Goal: Task Accomplishment & Management: Use online tool/utility

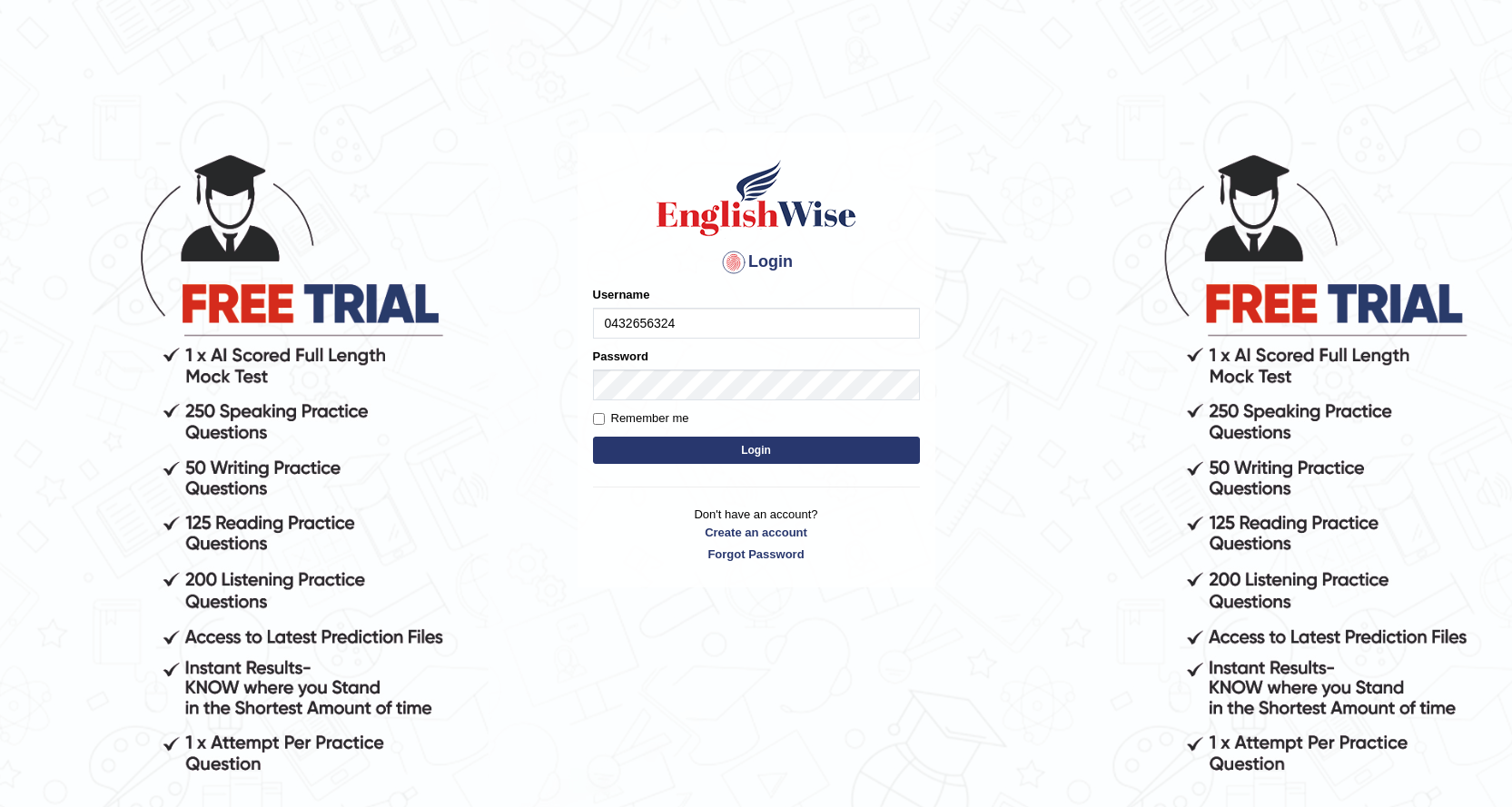
type input "0432656324"
click at [636, 413] on label "Remember me" at bounding box center [640, 418] width 96 height 18
click at [605, 414] on input "Remember me" at bounding box center [598, 419] width 11 height 11
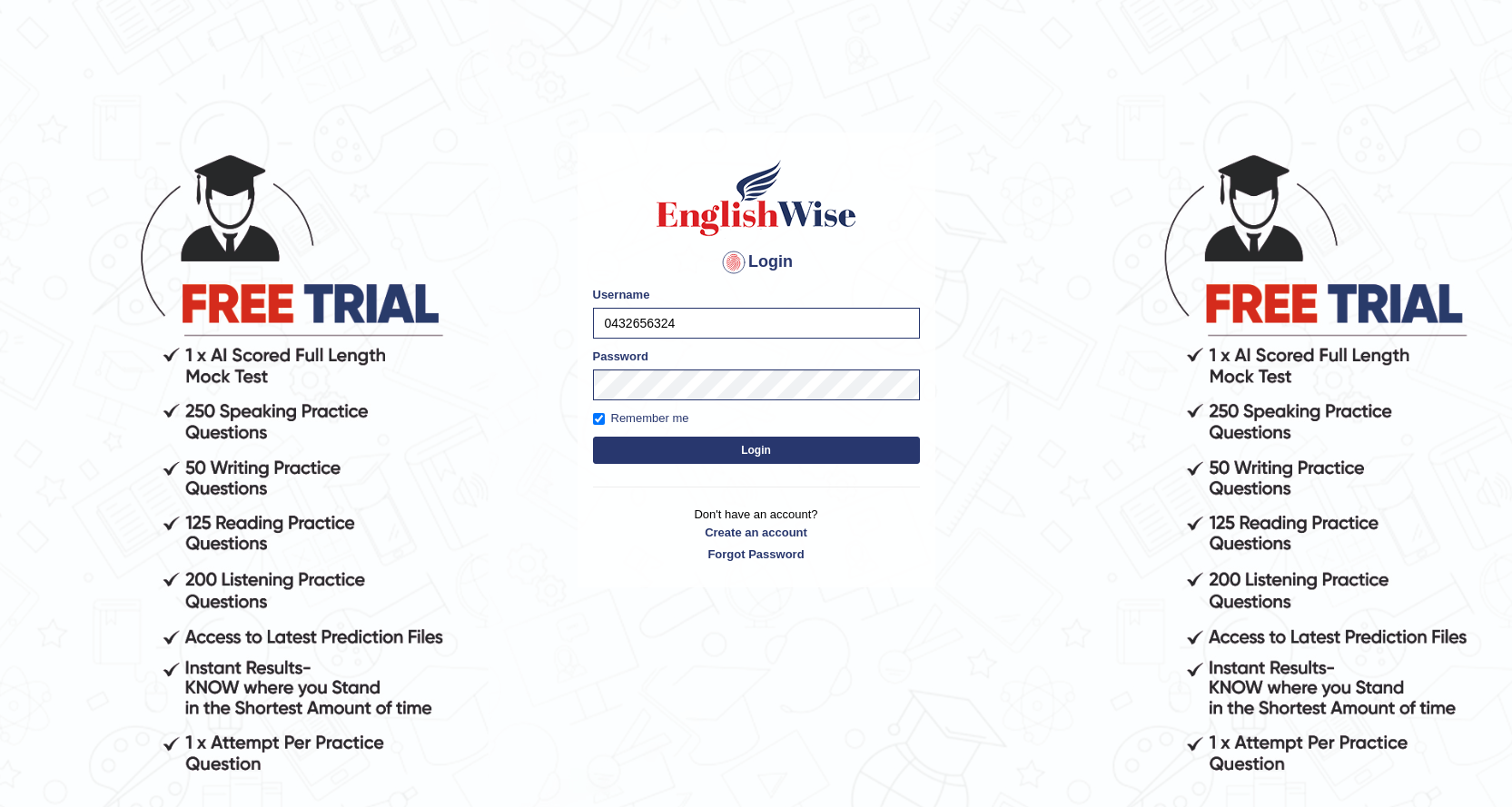
click at [635, 418] on label "Remember me" at bounding box center [640, 418] width 96 height 18
click at [605, 418] on input "Remember me" at bounding box center [598, 419] width 11 height 11
checkbox input "false"
click at [692, 453] on button "Login" at bounding box center [756, 451] width 327 height 28
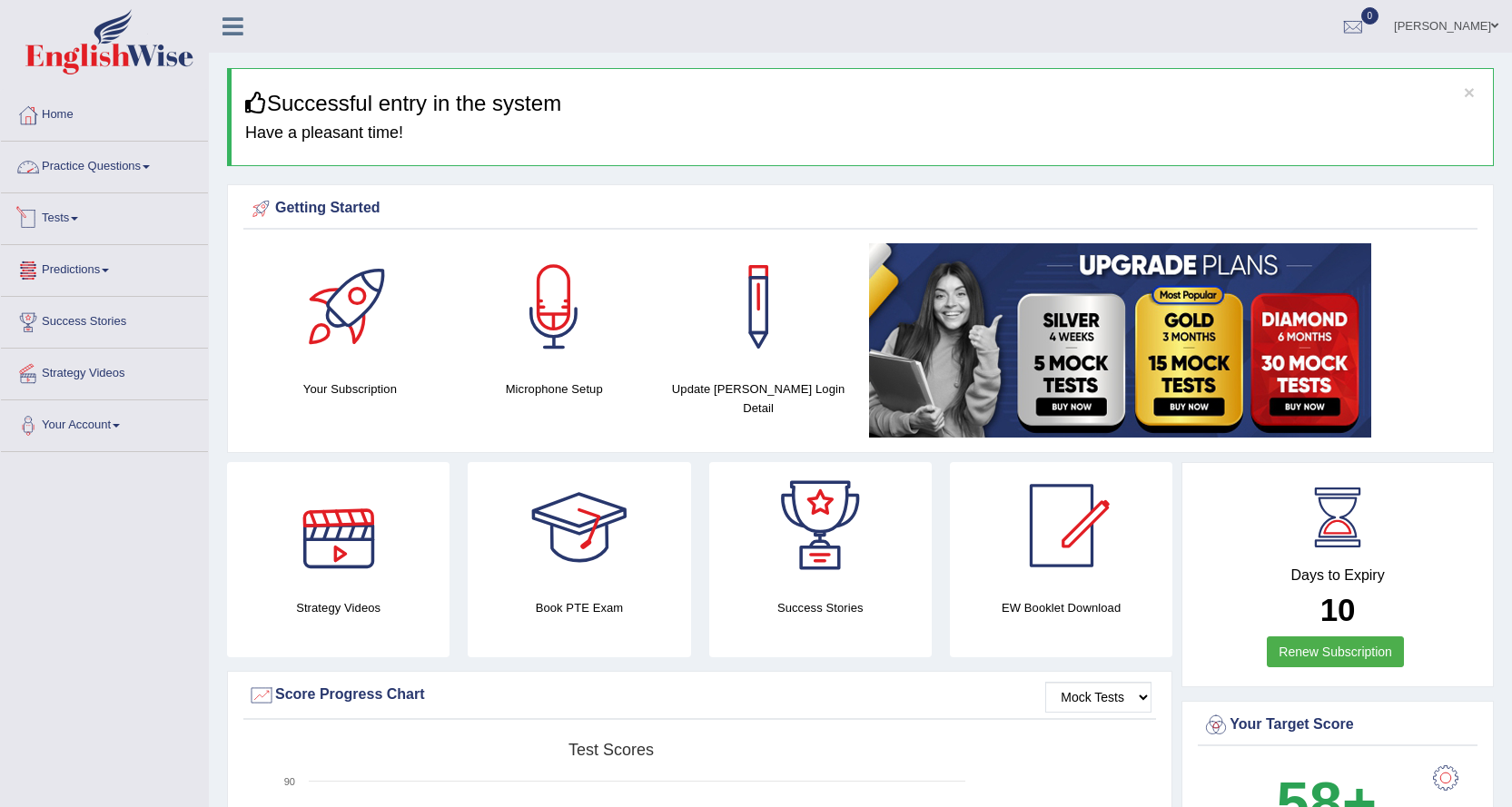
click at [101, 167] on link "Practice Questions" at bounding box center [104, 165] width 207 height 46
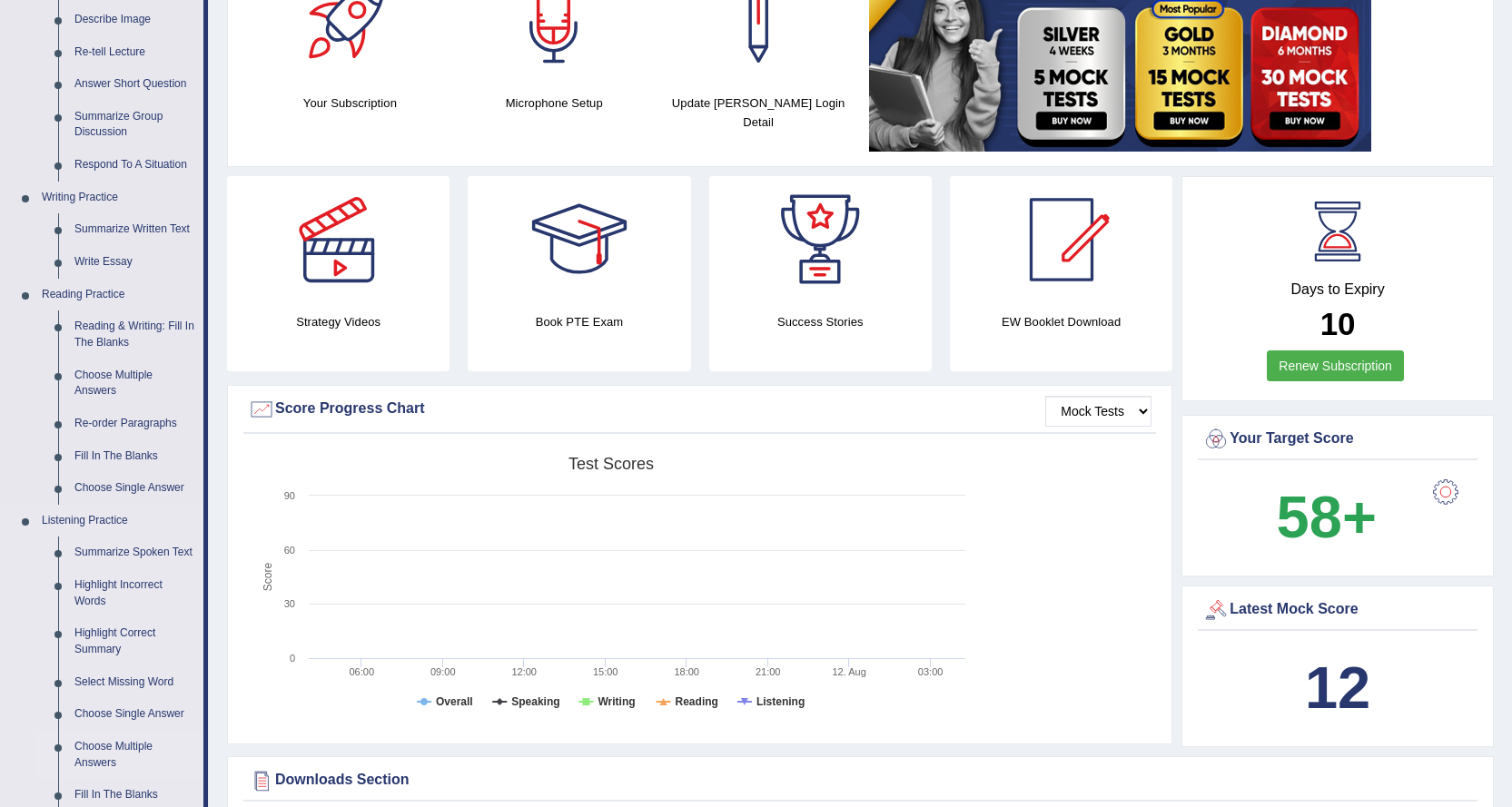
scroll to position [182, 0]
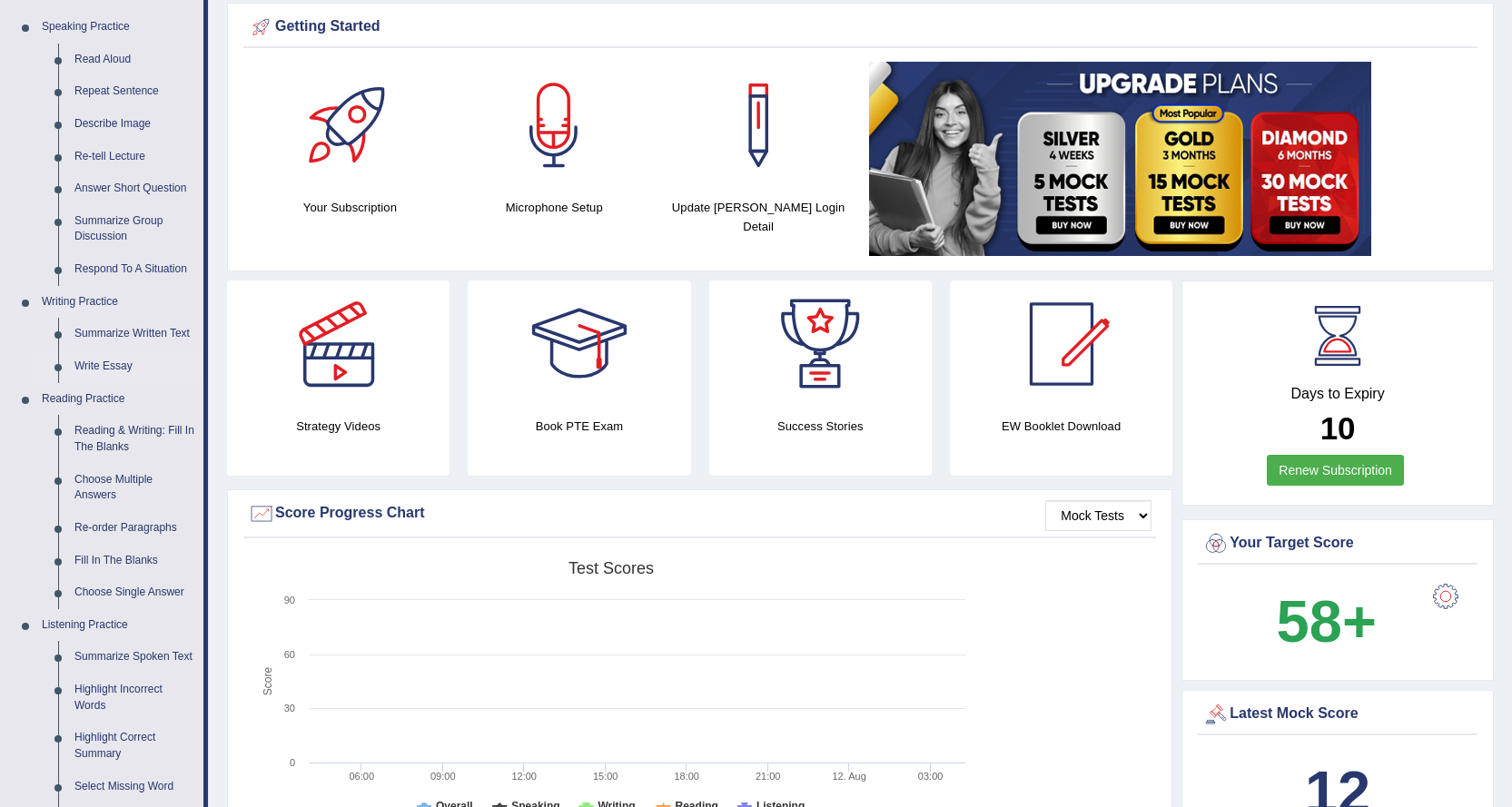
click at [89, 369] on link "Write Essay" at bounding box center [135, 367] width 137 height 32
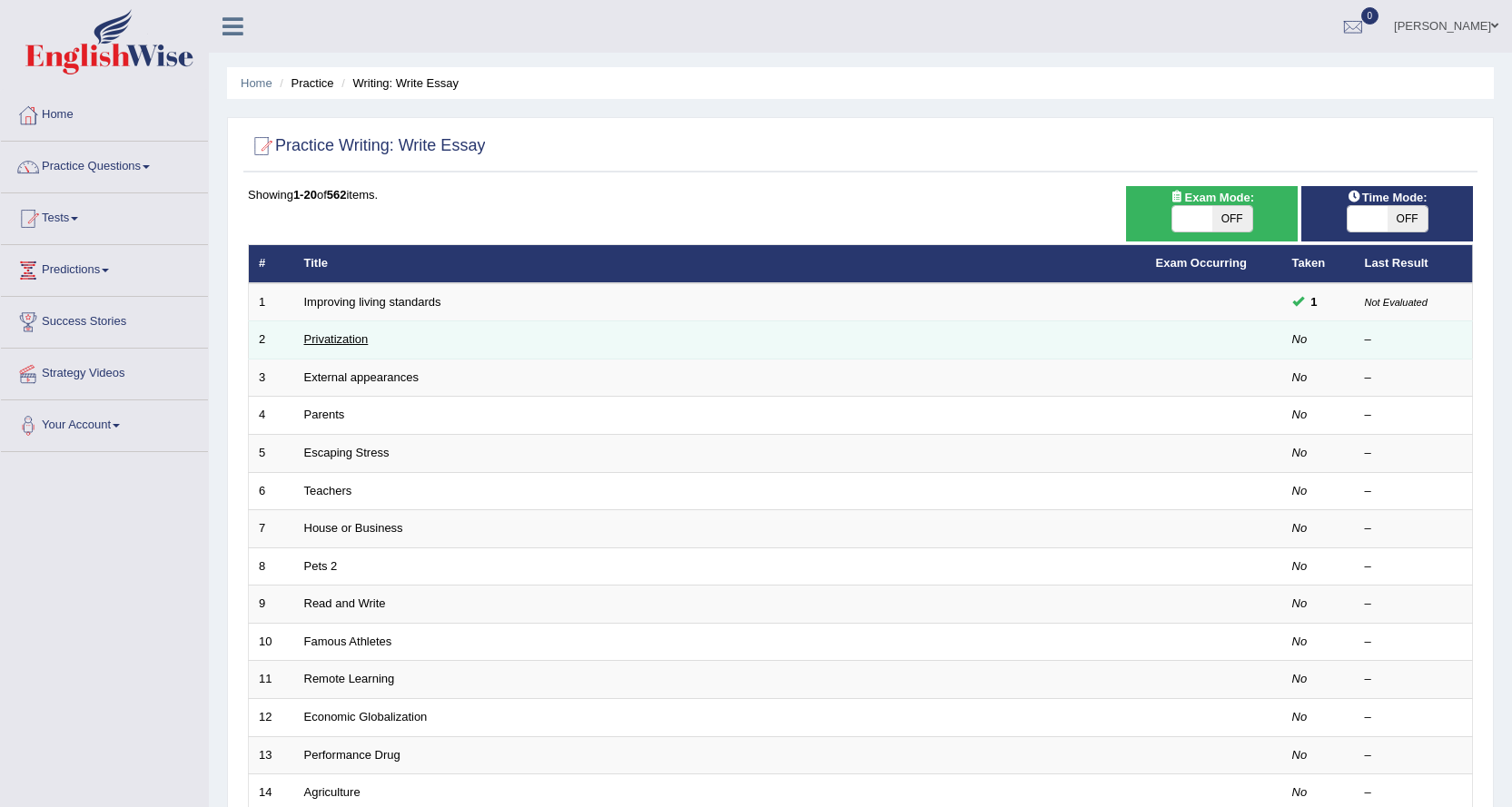
click at [312, 334] on link "Privatization" at bounding box center [336, 339] width 65 height 13
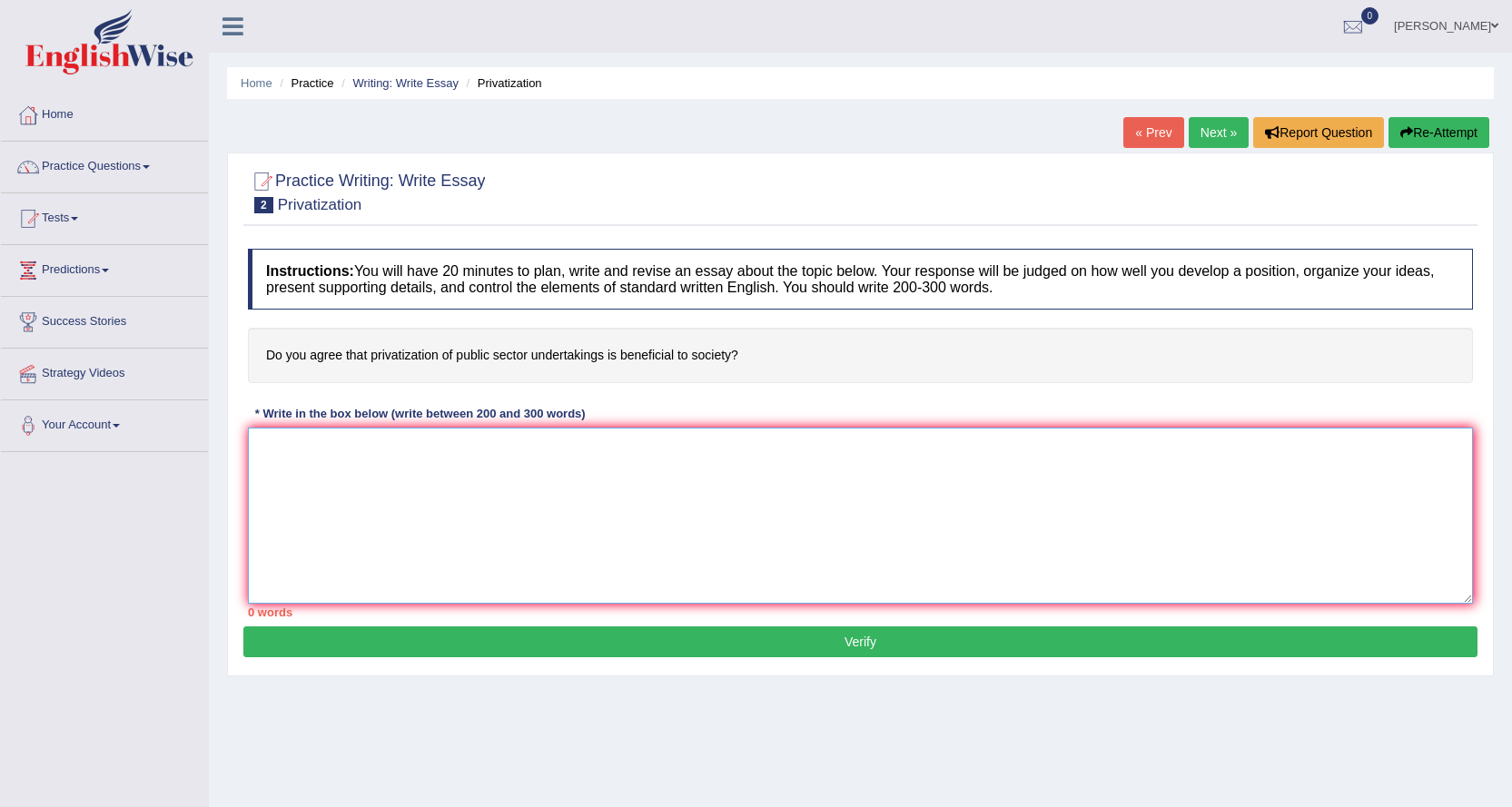
click at [293, 464] on textarea at bounding box center [860, 515] width 1225 height 176
type textarea "t"
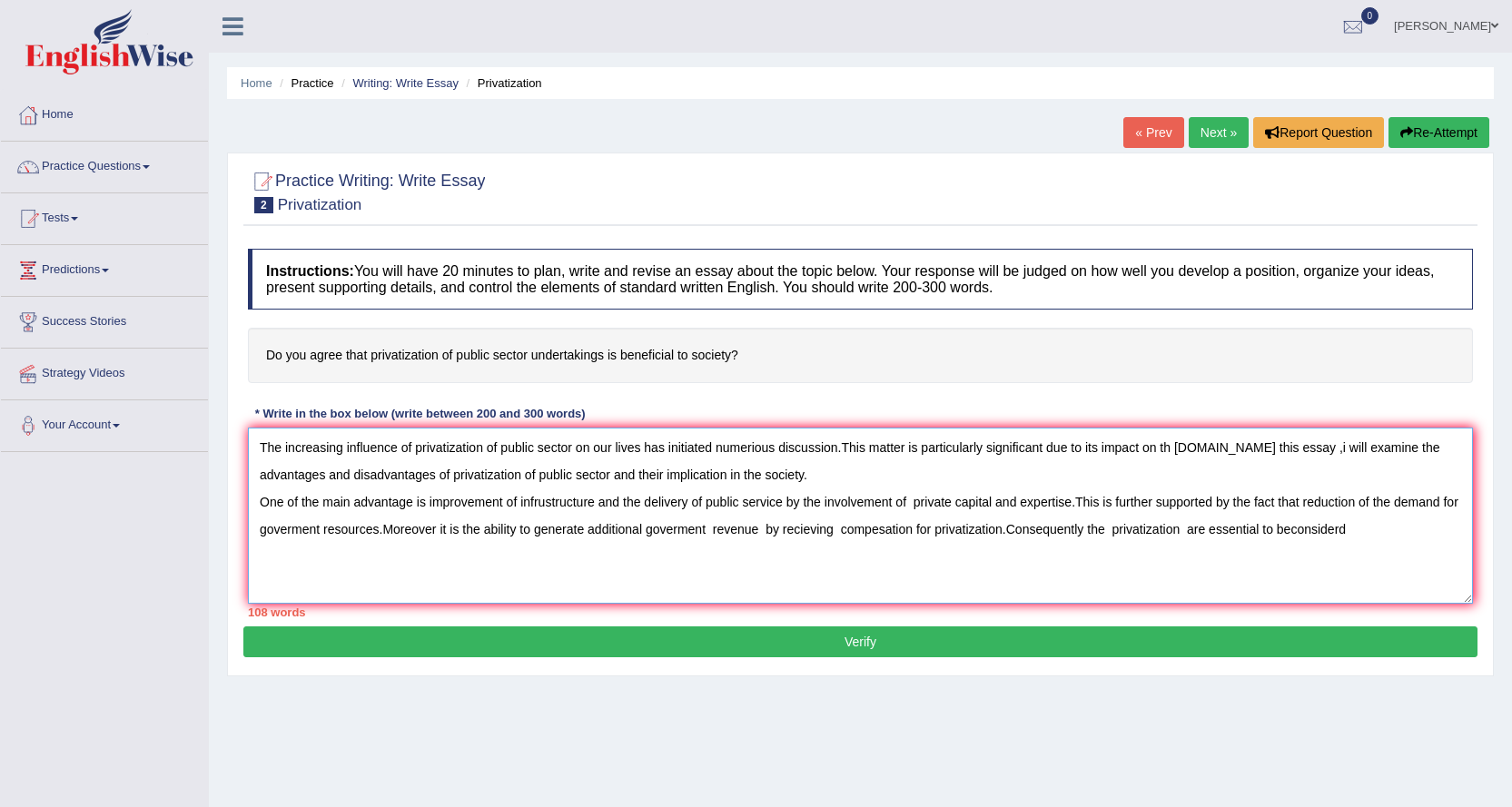
click at [1290, 529] on textarea "The increasing influence of privatization of public sector on our lives has ini…" at bounding box center [860, 515] width 1225 height 176
click at [1361, 532] on textarea "The increasing influence of privatization of public sector on our lives has ini…" at bounding box center [860, 515] width 1225 height 176
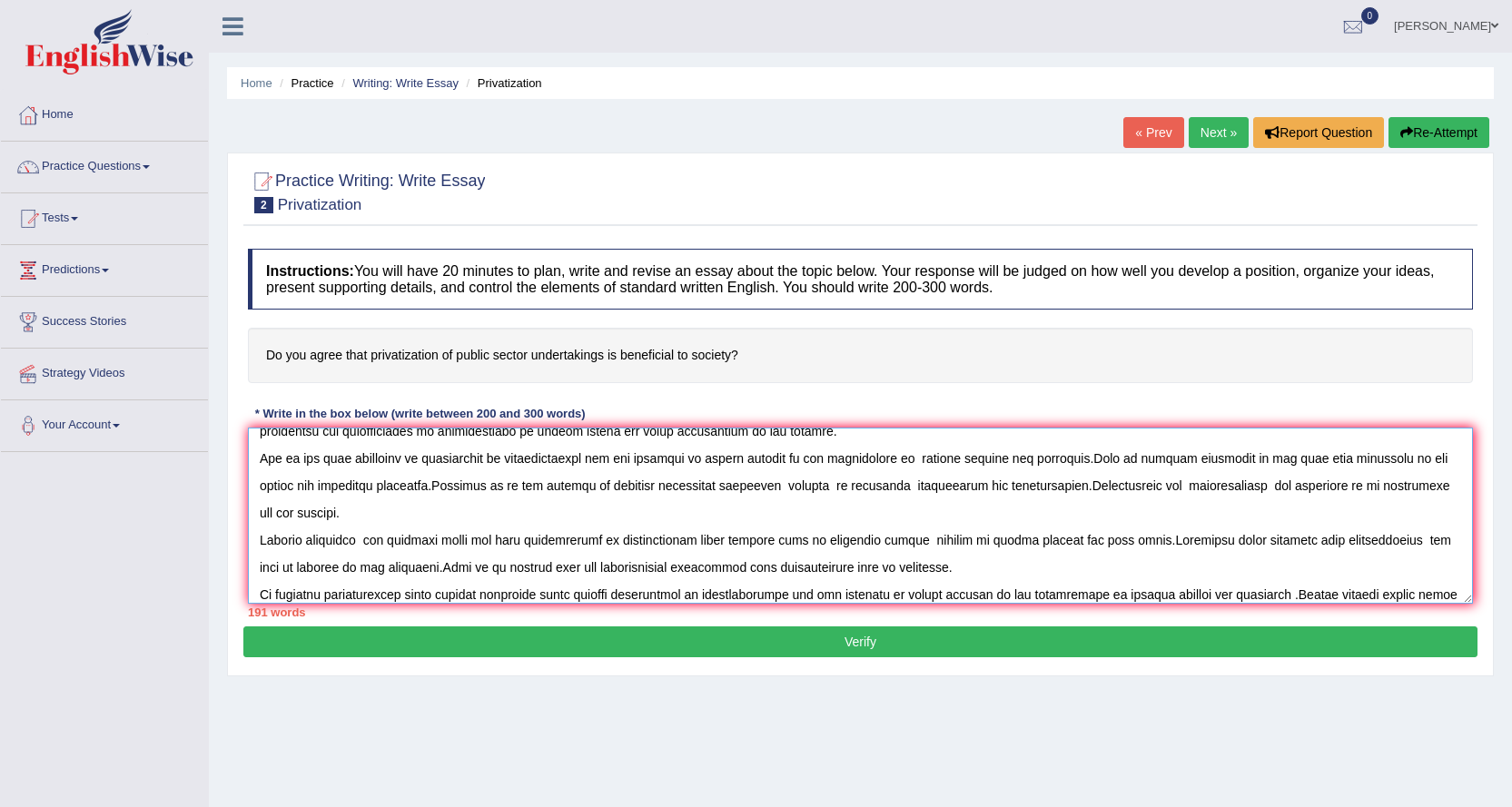
scroll to position [71, 0]
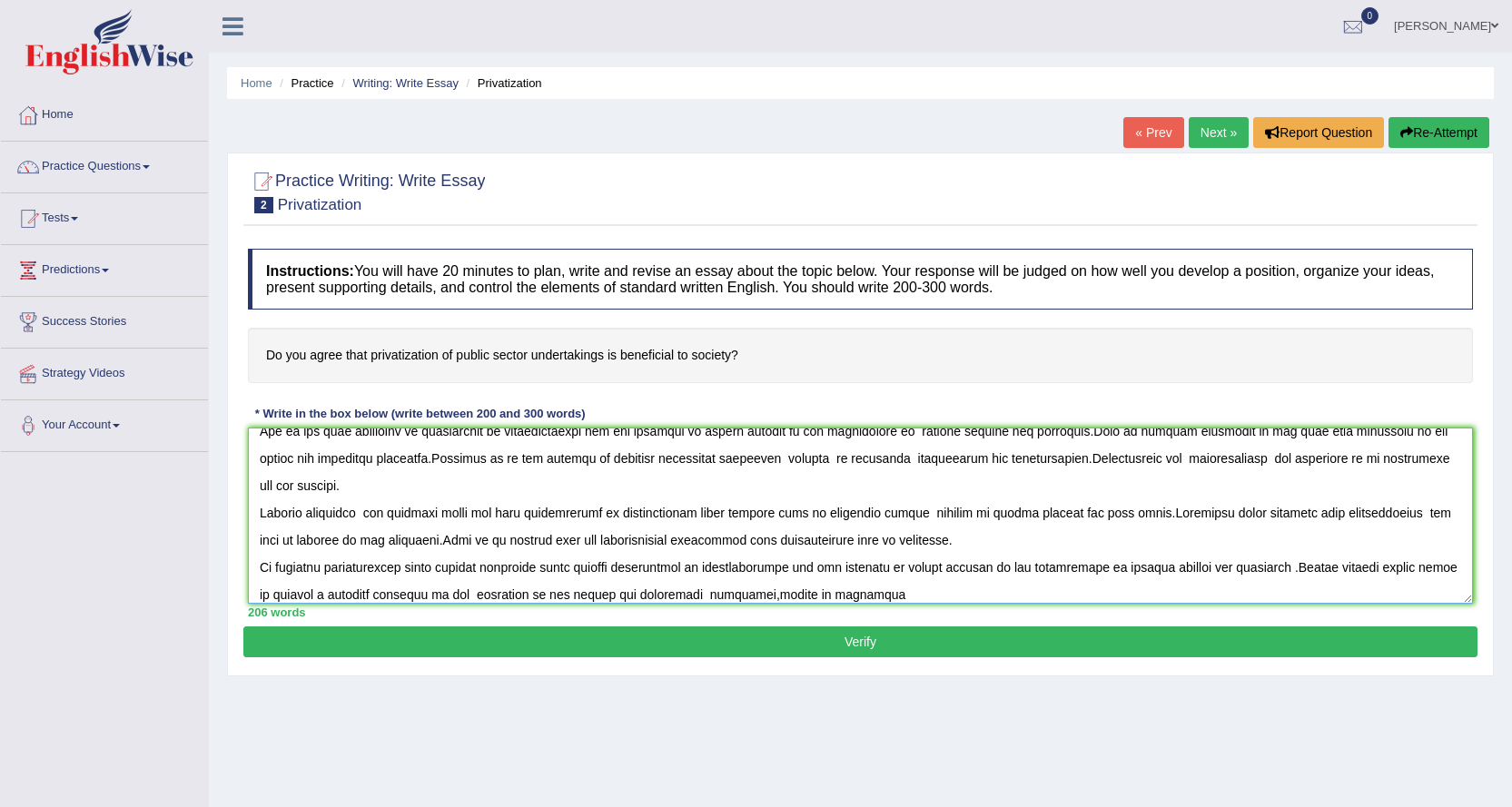
click at [818, 588] on textarea at bounding box center [860, 515] width 1225 height 176
click at [893, 593] on textarea at bounding box center [860, 515] width 1225 height 176
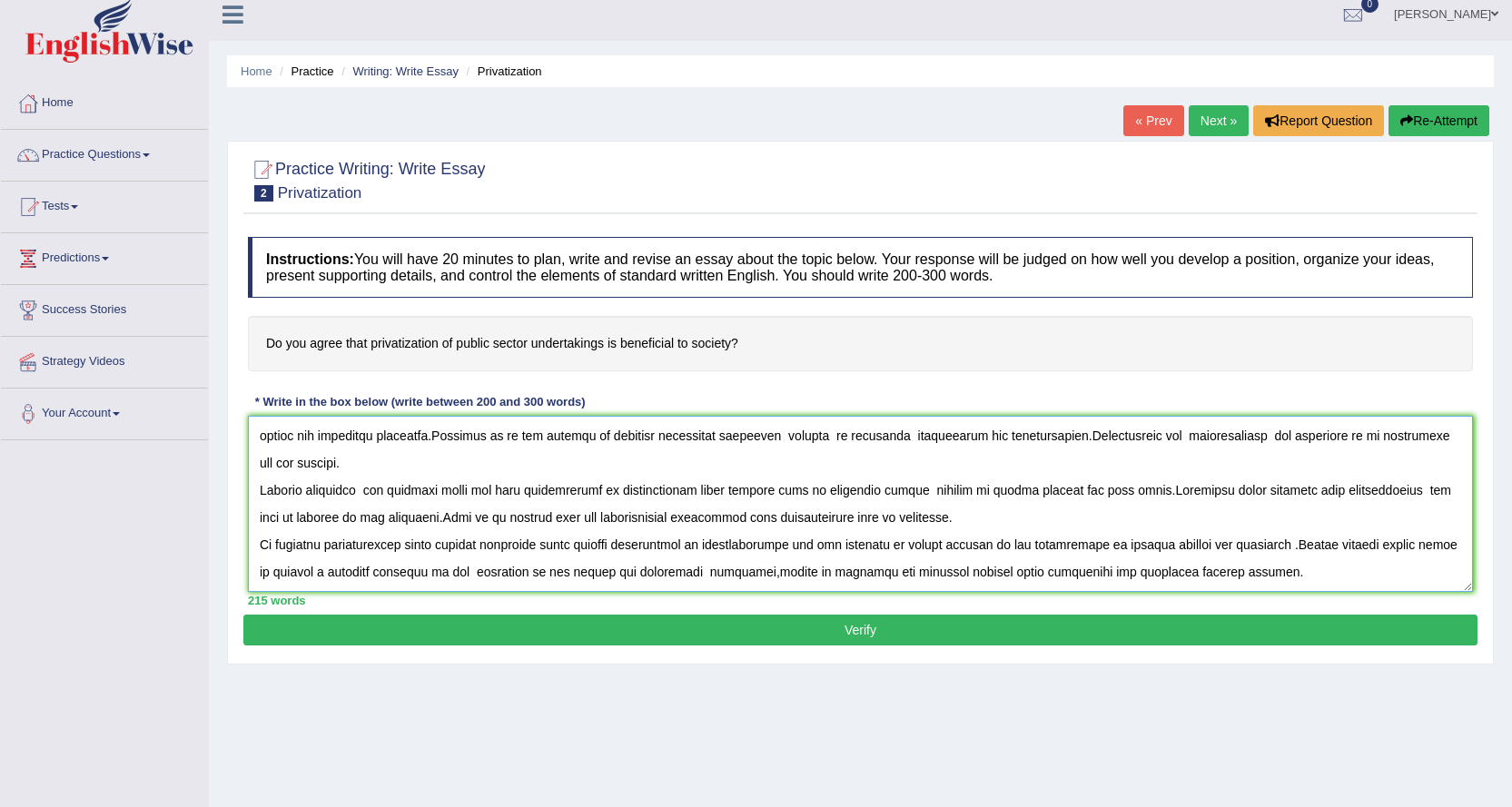
scroll to position [146, 0]
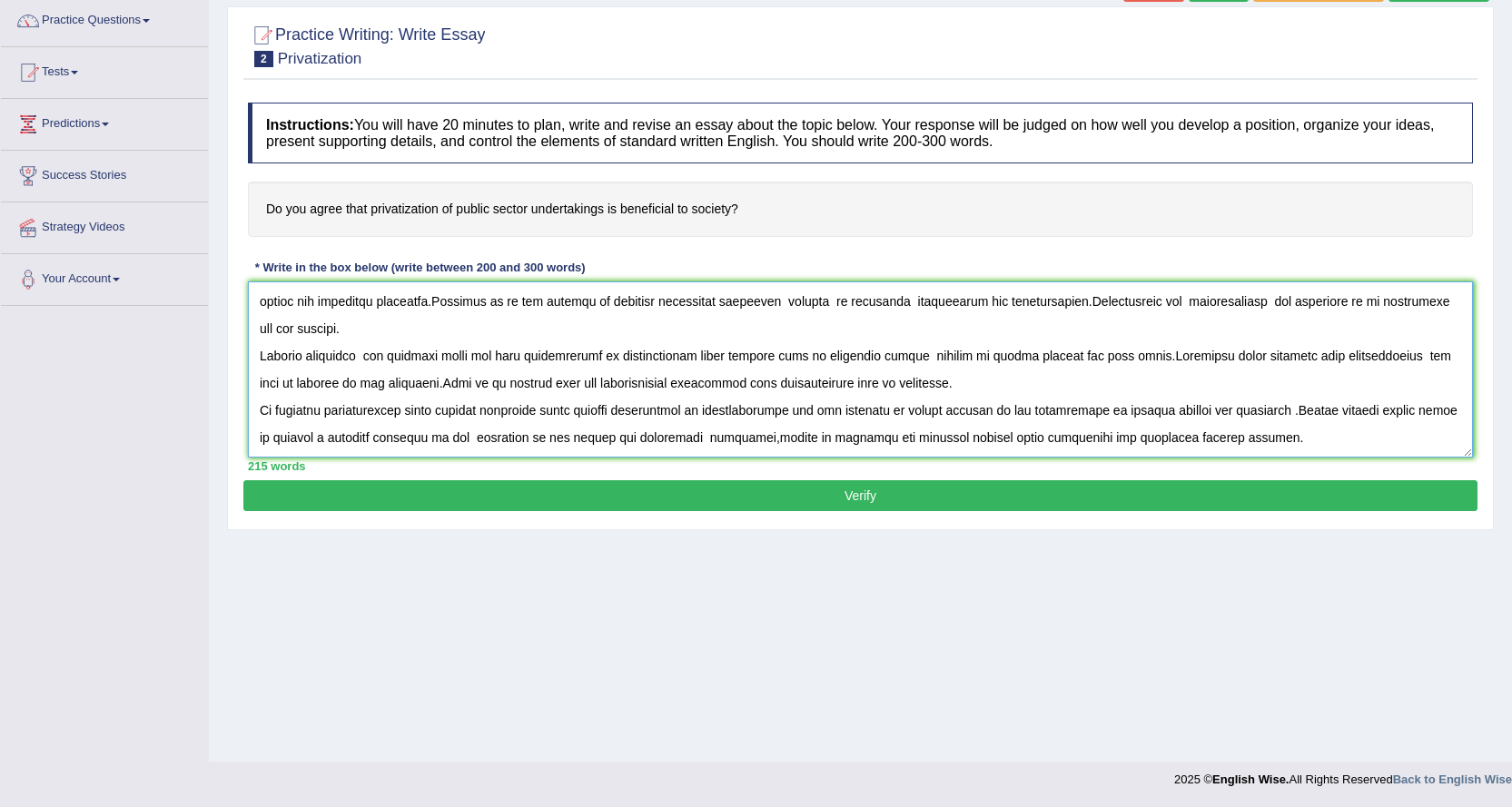
click at [923, 387] on textarea at bounding box center [860, 370] width 1225 height 176
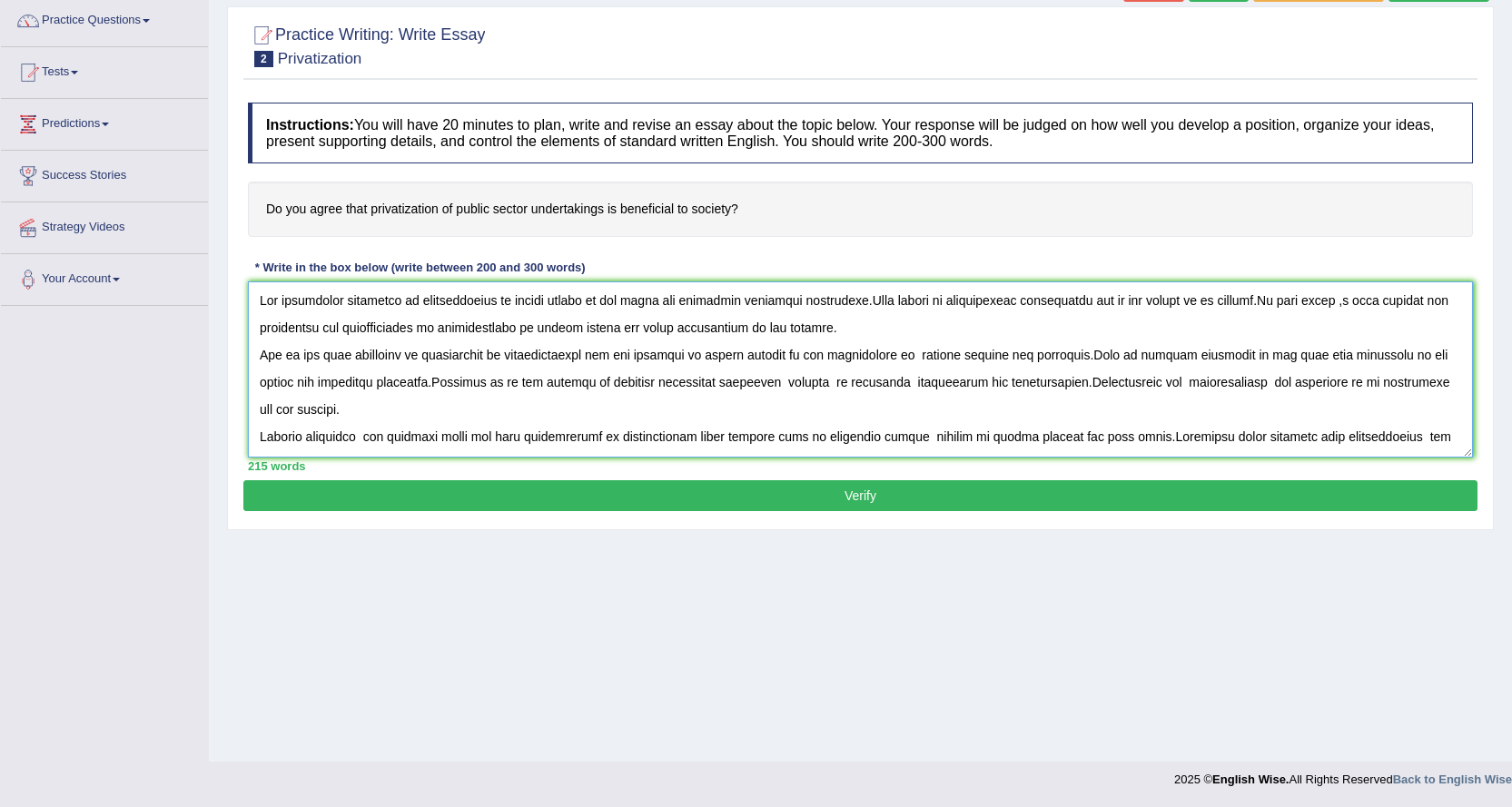
scroll to position [0, 0]
click at [340, 413] on textarea at bounding box center [860, 370] width 1225 height 176
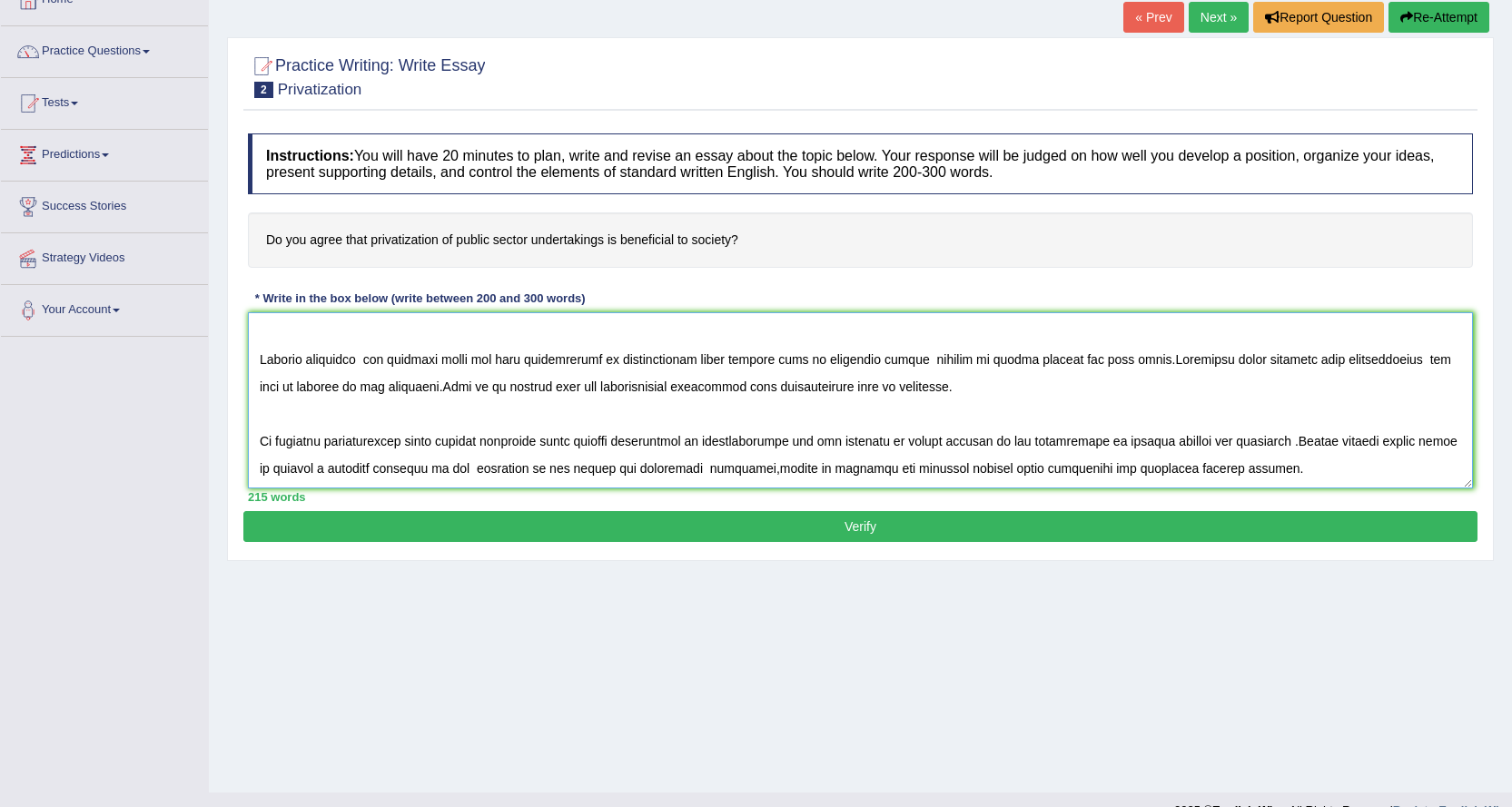
scroll to position [146, 0]
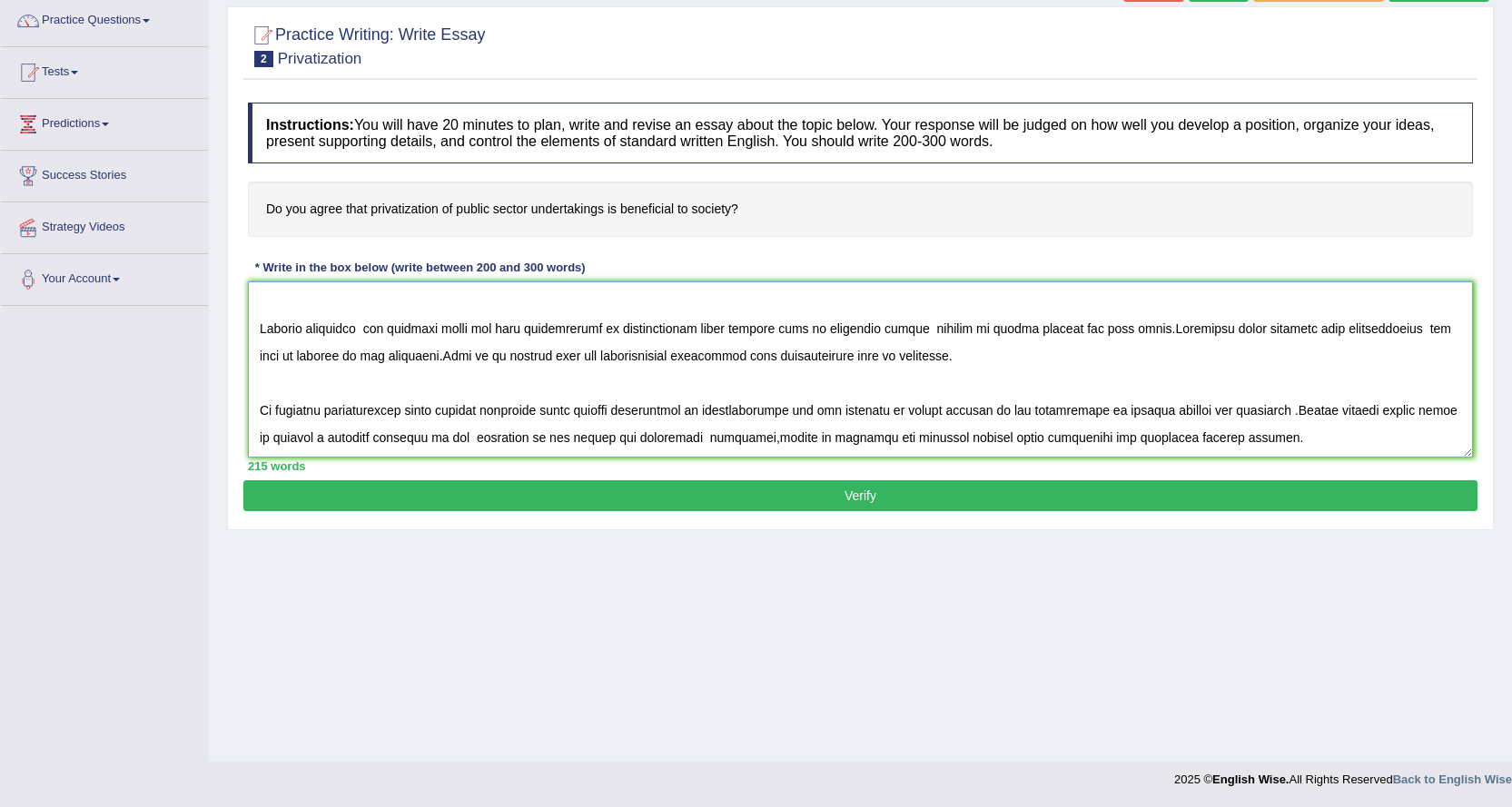
type textarea "The increasing influence of privatization of public sector on our lives has ini…"
click at [849, 504] on button "Verify" at bounding box center [859, 495] width 1234 height 30
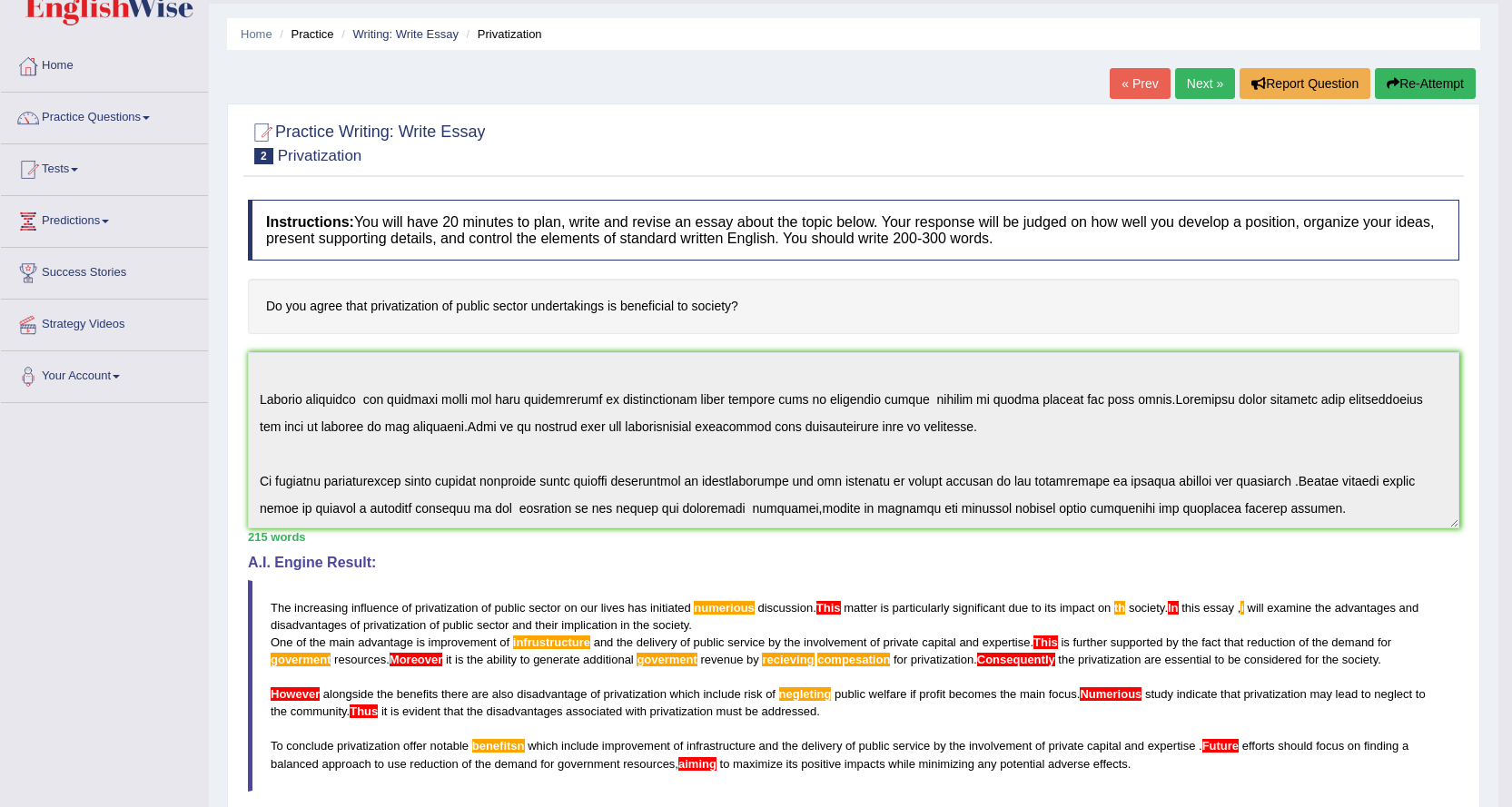
scroll to position [0, 0]
